Goal: Information Seeking & Learning: Learn about a topic

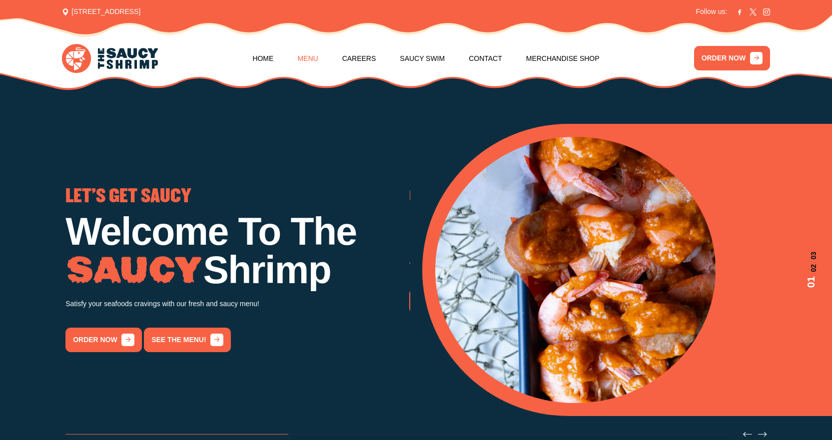
click at [318, 62] on link "Menu" at bounding box center [307, 58] width 20 height 38
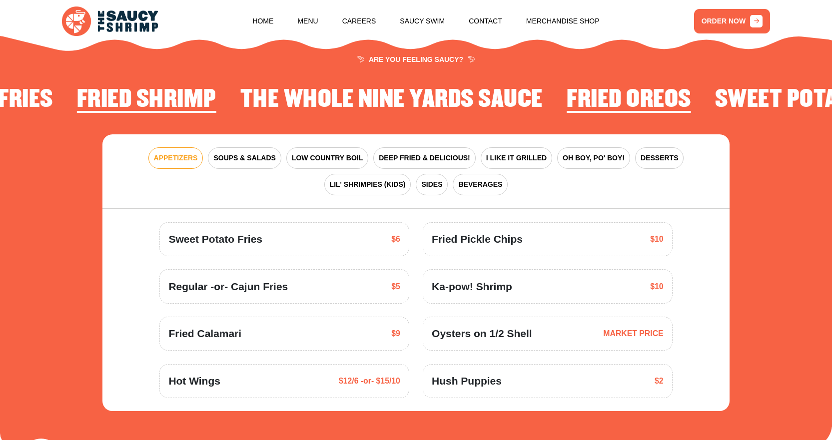
scroll to position [1301, 0]
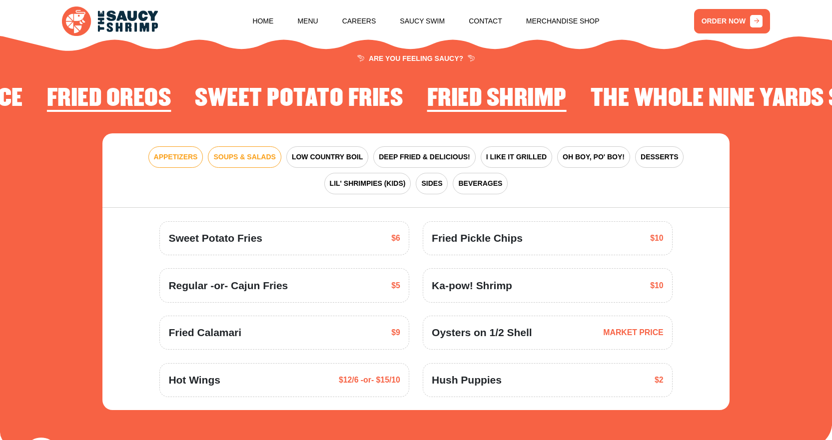
click at [234, 159] on span "SOUPS & SALADS" at bounding box center [244, 157] width 62 height 10
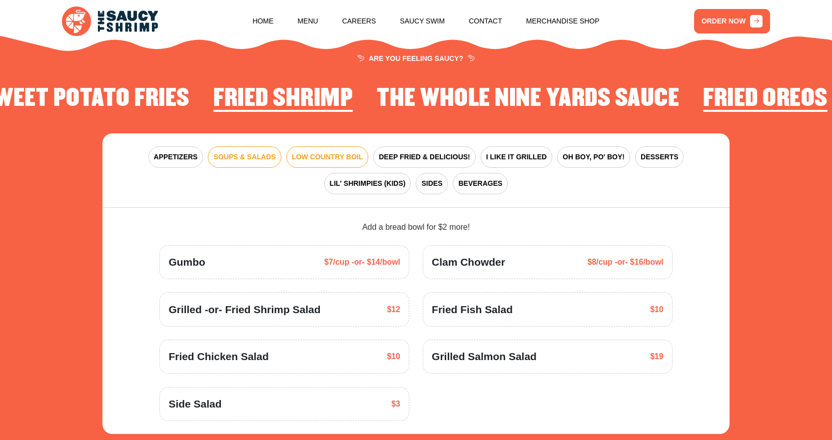
click at [292, 159] on span "LOW COUNTRY BOIL" at bounding box center [327, 157] width 71 height 10
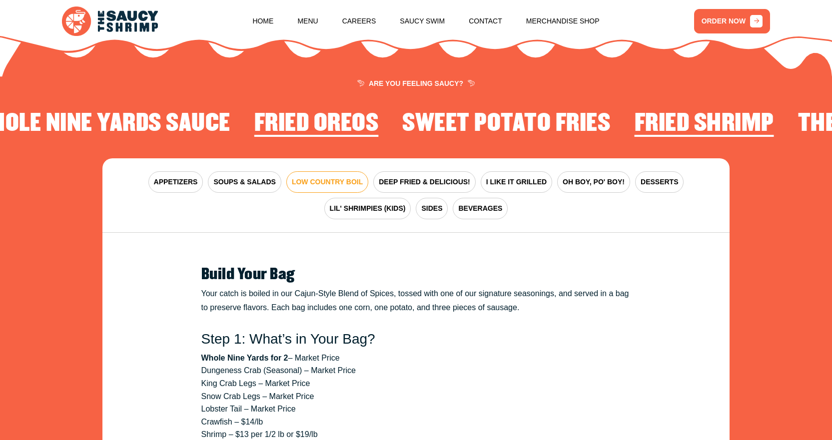
scroll to position [1251, 0]
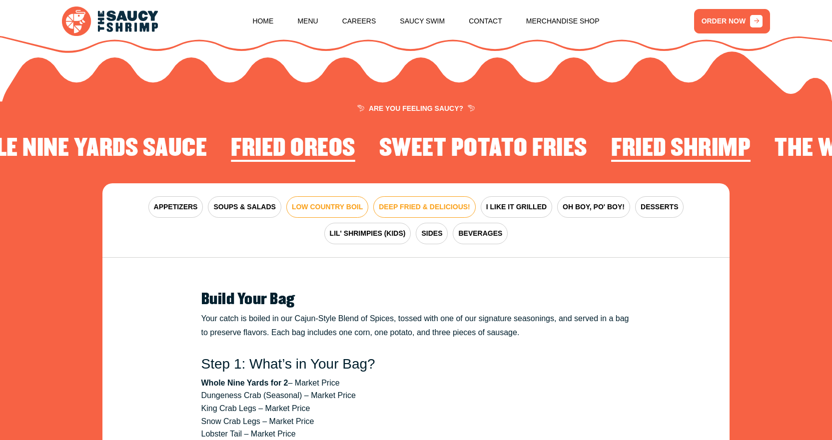
click at [387, 210] on span "DEEP FRIED & DELICIOUS!" at bounding box center [424, 207] width 91 height 10
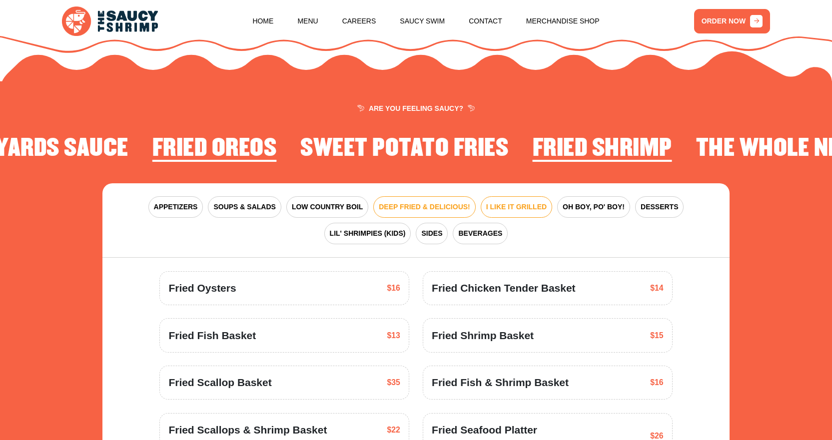
click at [486, 208] on span "I LIKE IT GRILLED" at bounding box center [516, 207] width 60 height 10
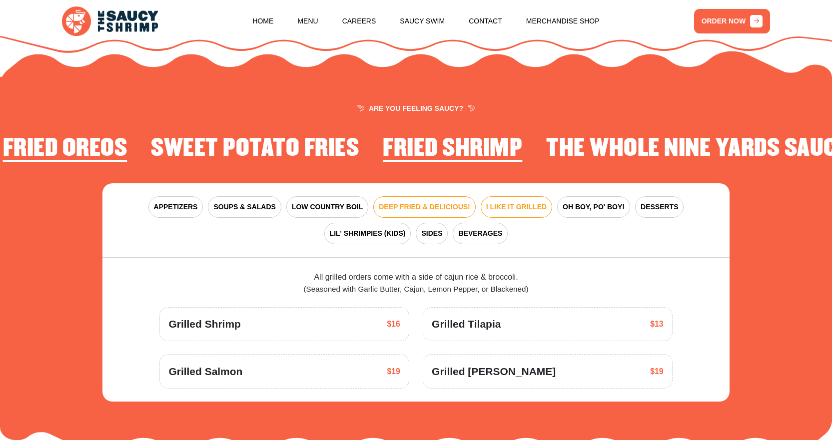
click at [379, 206] on span "DEEP FRIED & DELICIOUS!" at bounding box center [424, 207] width 91 height 10
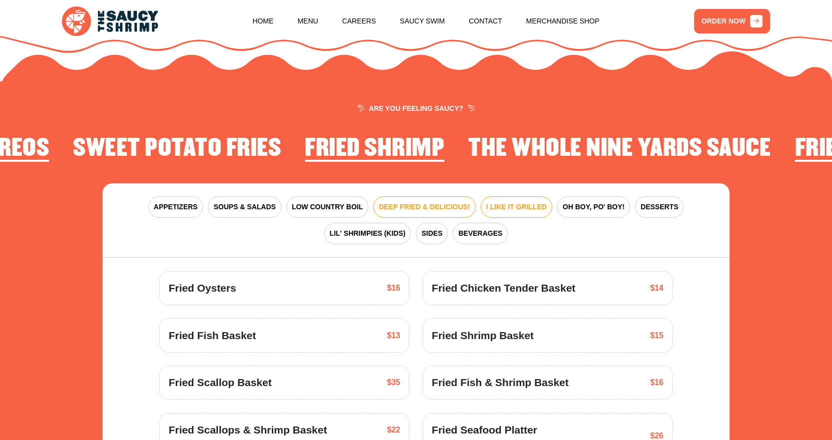
click at [486, 207] on span "I LIKE IT GRILLED" at bounding box center [516, 207] width 60 height 10
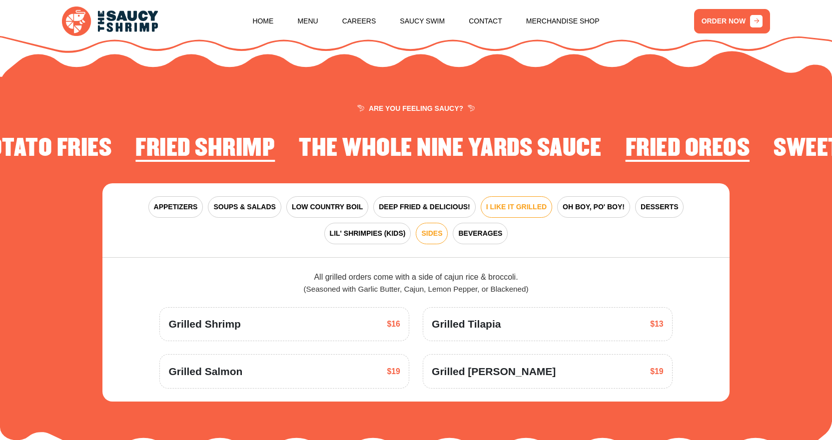
click at [421, 236] on span "SIDES" at bounding box center [431, 233] width 21 height 10
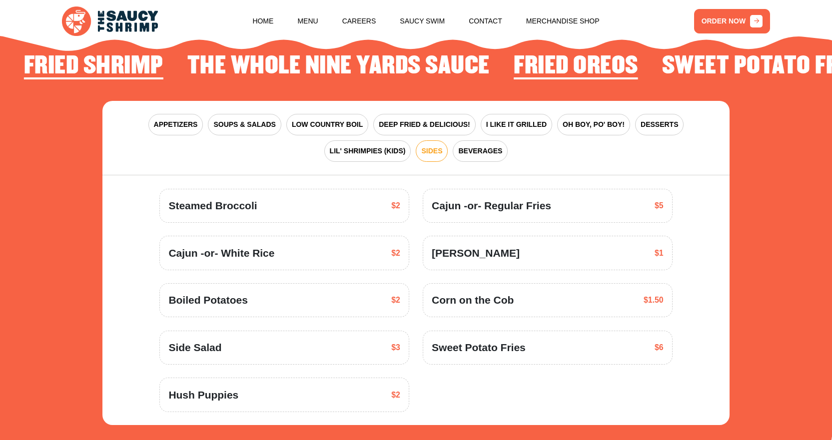
scroll to position [1351, 0]
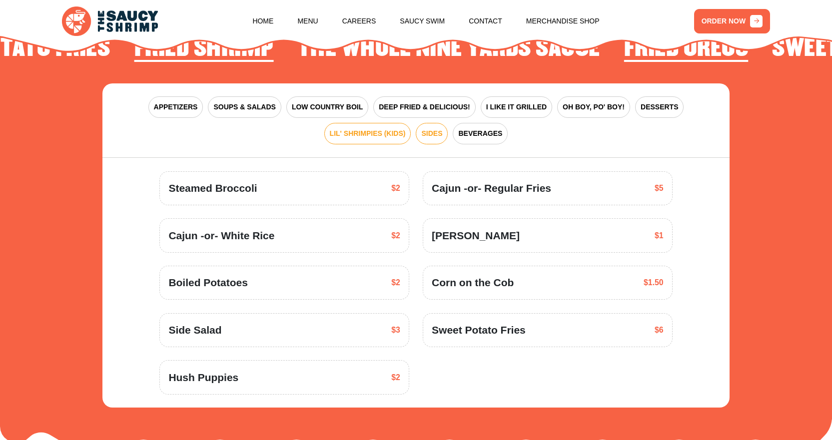
click at [406, 128] on span "LIL' SHRIMPIES (KIDS)" at bounding box center [368, 133] width 76 height 10
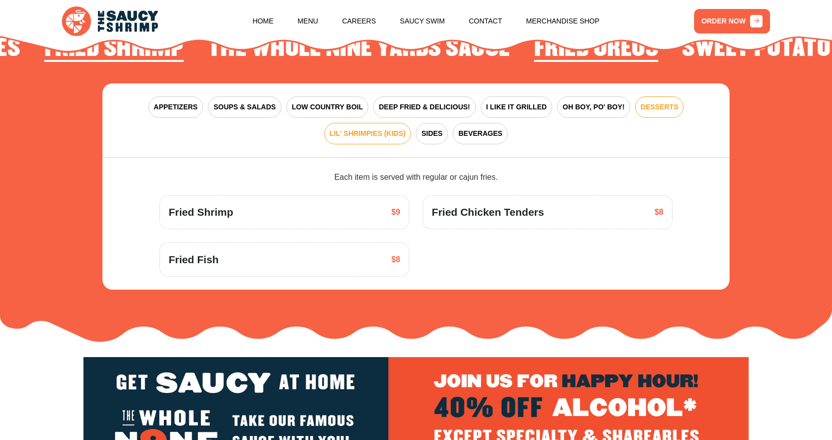
click at [640, 107] on span "DESSERTS" at bounding box center [658, 107] width 37 height 10
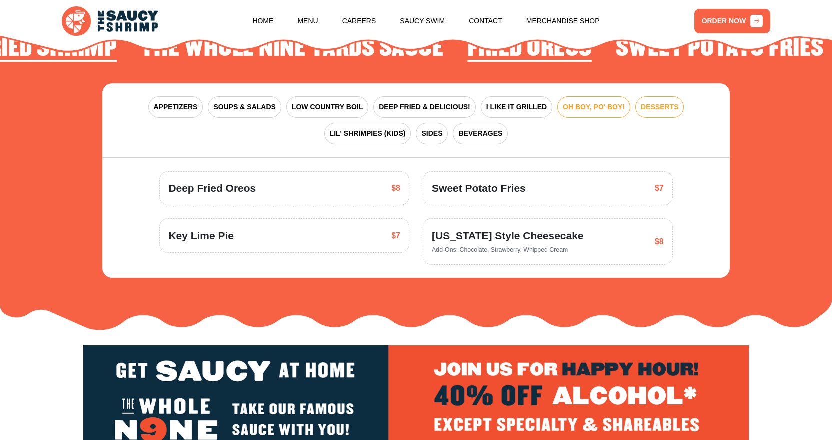
click at [562, 112] on span "OH BOY, PO' BOY!" at bounding box center [593, 107] width 62 height 10
